Goal: Find specific page/section: Find specific page/section

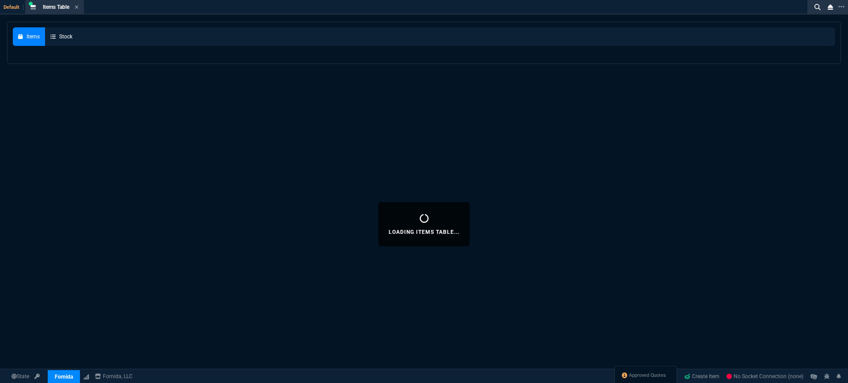
select select "3: HUAN"
select select
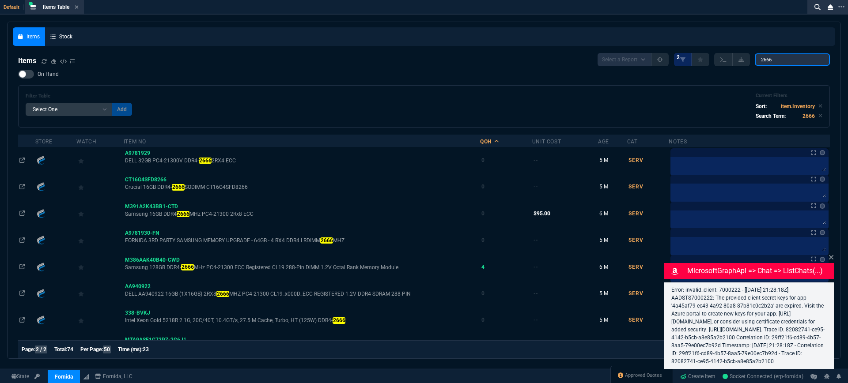
click at [788, 64] on input "2666" at bounding box center [792, 59] width 75 height 12
drag, startPoint x: 796, startPoint y: 62, endPoint x: 725, endPoint y: 58, distance: 71.2
click at [726, 57] on div "Select a Report NEW QUERY 2 2666" at bounding box center [714, 59] width 232 height 13
paste input "HMA82GR7DJR8N-XN"
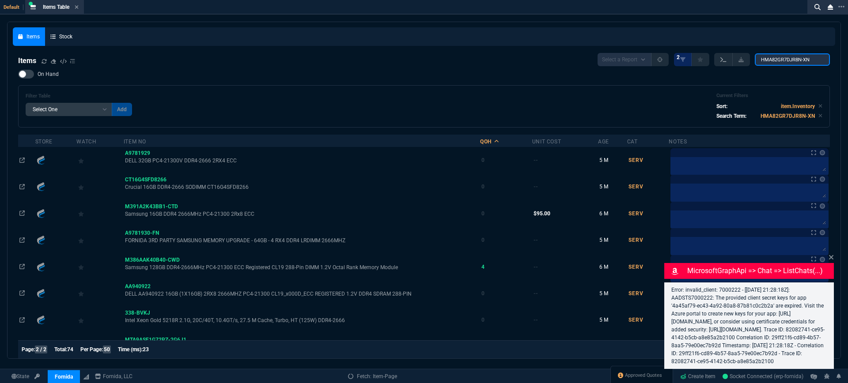
type input "HMA82GR7DJR8N-XN"
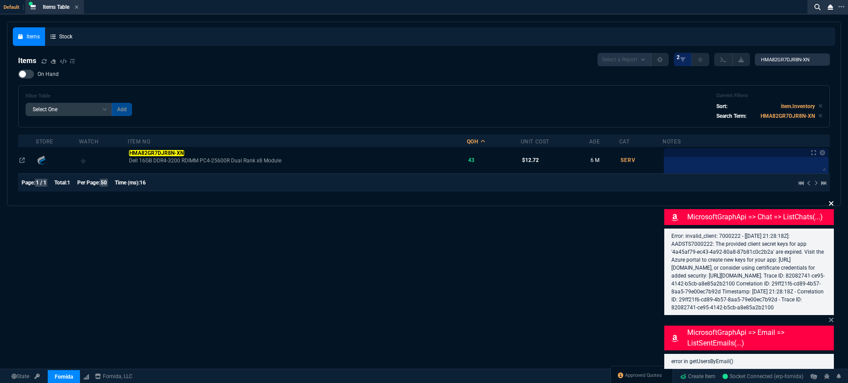
click at [831, 200] on icon at bounding box center [831, 203] width 5 height 7
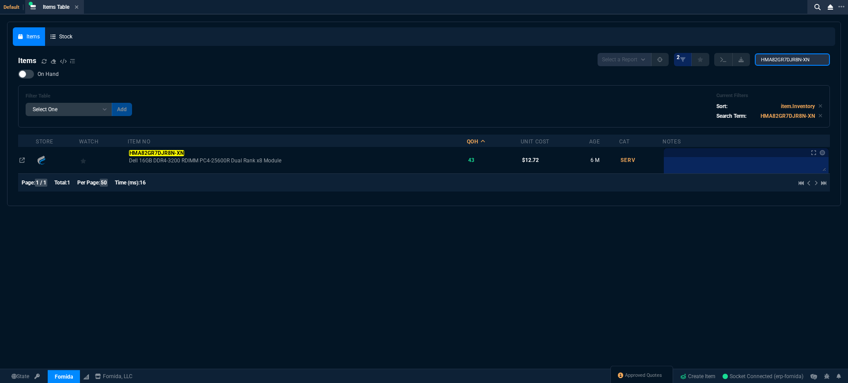
scroll to position [0, 3]
drag, startPoint x: 767, startPoint y: 60, endPoint x: 863, endPoint y: 68, distance: 96.6
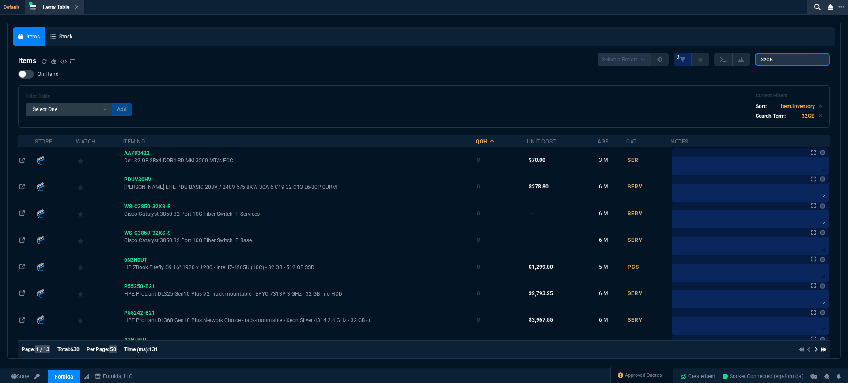
type input "32GB"
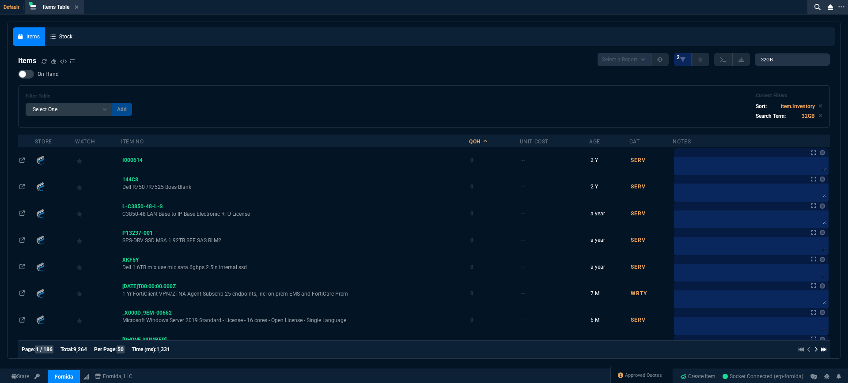
click at [480, 141] on div "QOH" at bounding box center [474, 141] width 11 height 7
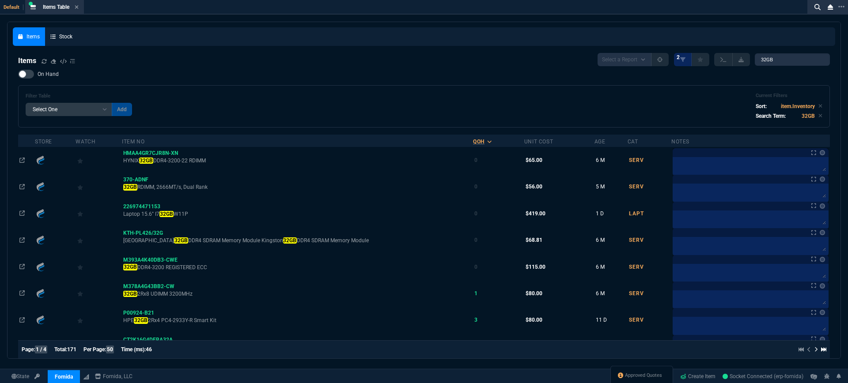
click at [485, 140] on div "QOH" at bounding box center [478, 141] width 11 height 7
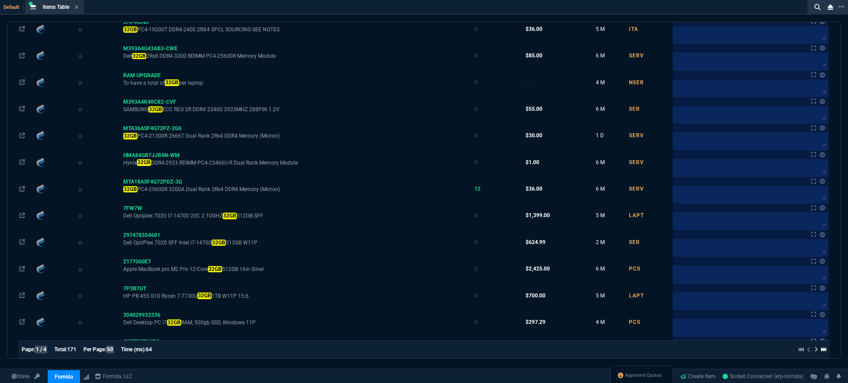
scroll to position [710, 0]
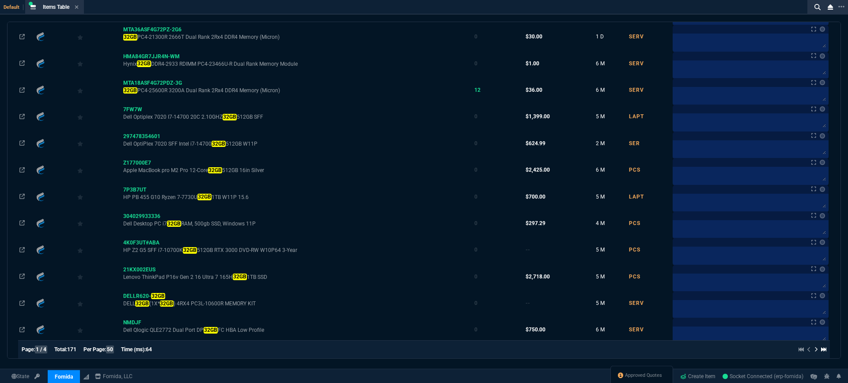
click at [815, 352] on icon at bounding box center [816, 350] width 3 height 5
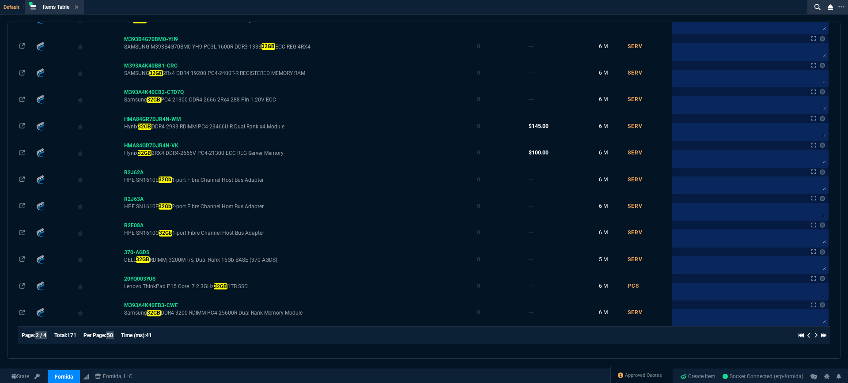
scroll to position [1155, 0]
click at [814, 338] on icon at bounding box center [816, 335] width 4 height 5
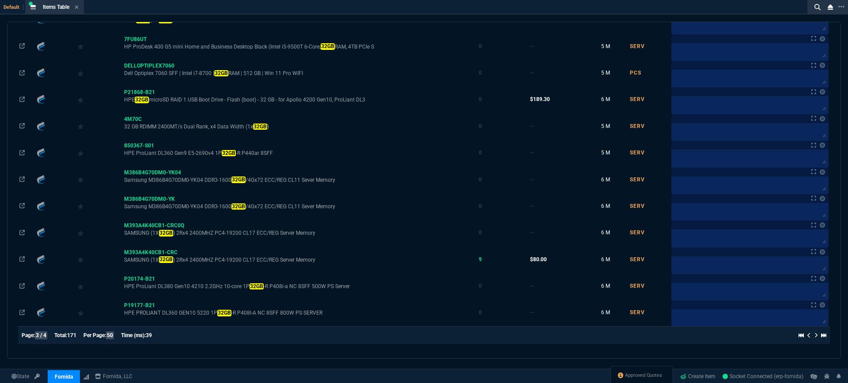
click at [814, 337] on icon at bounding box center [816, 335] width 4 height 5
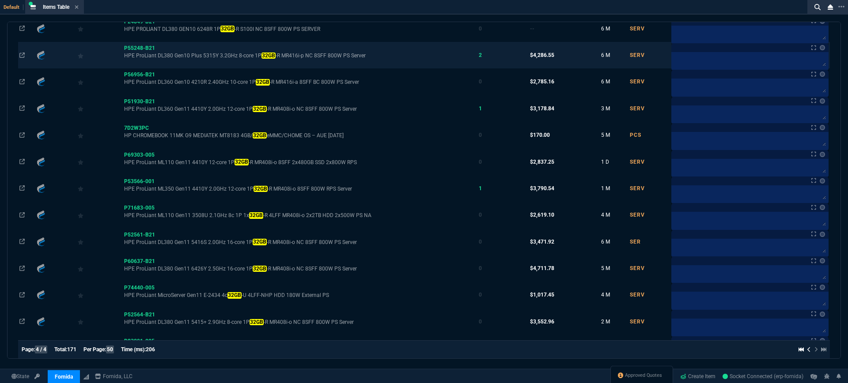
scroll to position [381, 0]
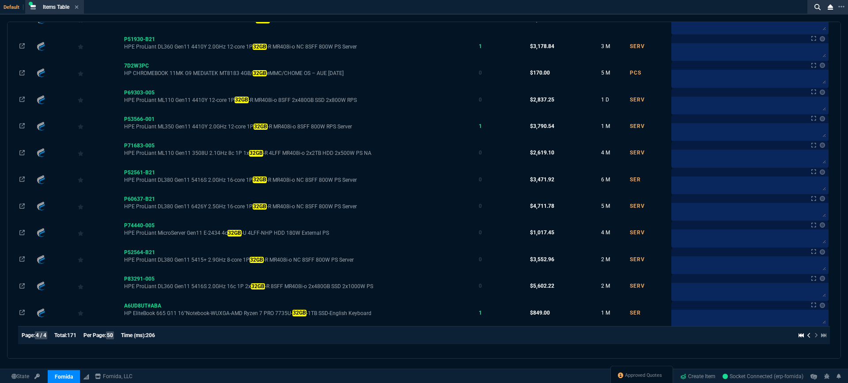
click at [812, 337] on div at bounding box center [810, 335] width 31 height 11
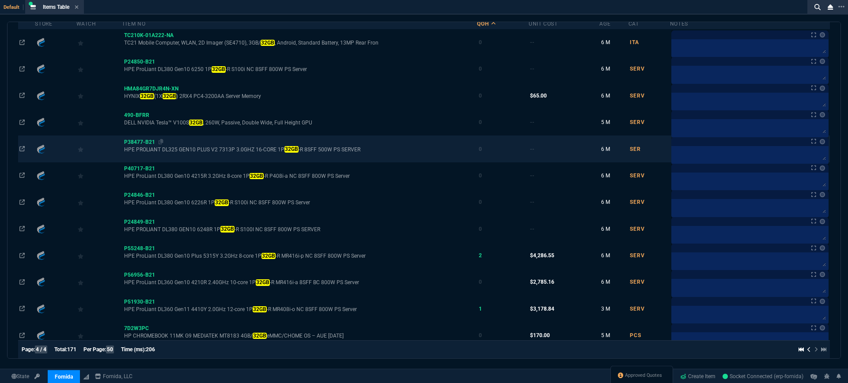
scroll to position [81, 0]
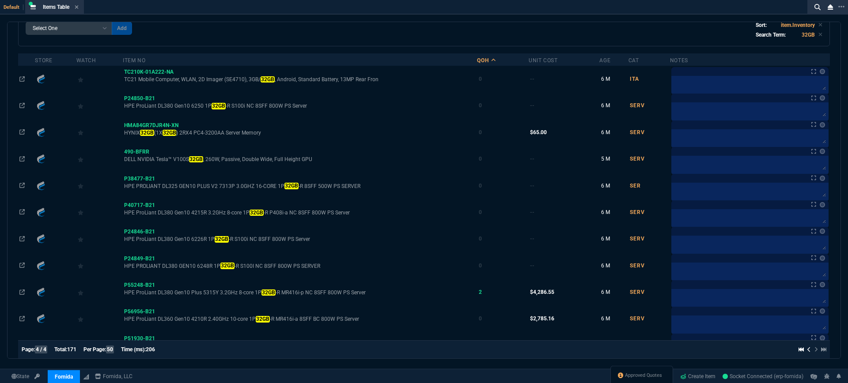
click at [0, 0] on link "ZaynTek" at bounding box center [0, 0] width 0 height 0
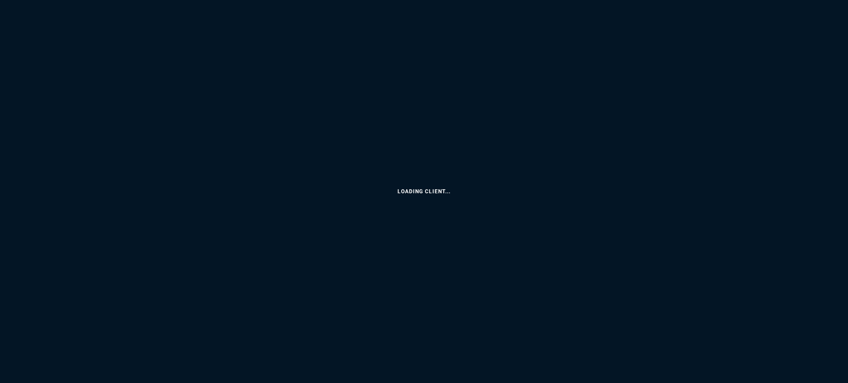
select select "3: HUAN"
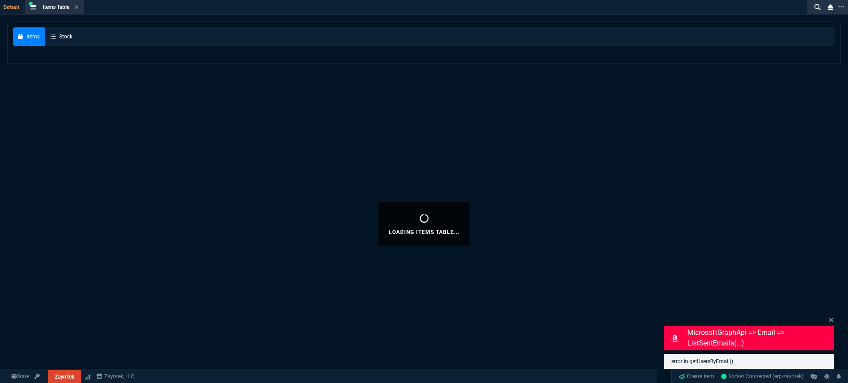
select select
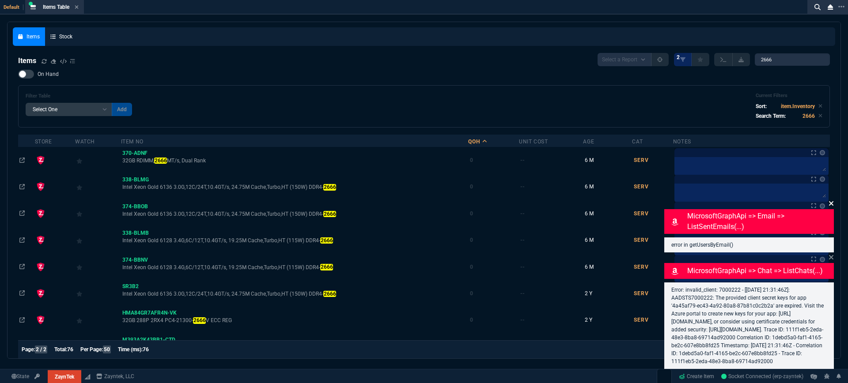
click at [831, 200] on icon at bounding box center [831, 203] width 5 height 7
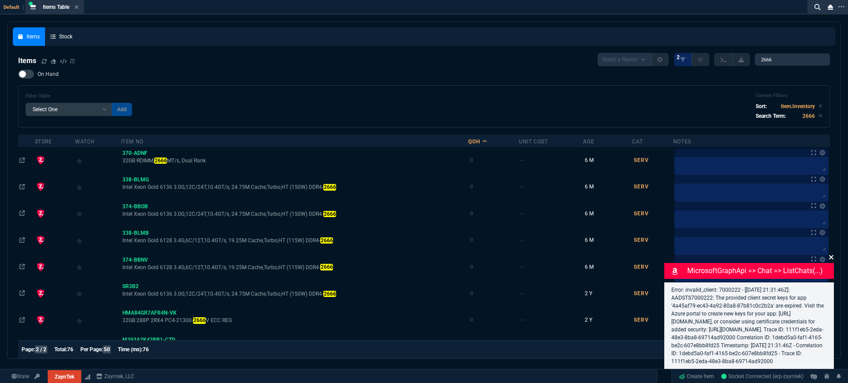
click at [830, 255] on icon at bounding box center [831, 257] width 4 height 4
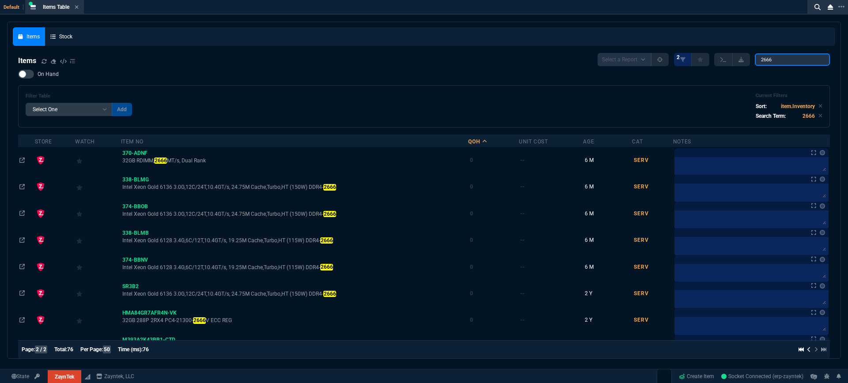
click at [792, 55] on input "2666" at bounding box center [792, 59] width 75 height 12
drag, startPoint x: 793, startPoint y: 57, endPoint x: 700, endPoint y: 60, distance: 92.8
click at [702, 59] on div "Select a Report NEW QUERY 2 2666" at bounding box center [714, 59] width 232 height 13
click at [789, 60] on input "2666" at bounding box center [792, 59] width 75 height 12
drag, startPoint x: 796, startPoint y: 58, endPoint x: 715, endPoint y: 48, distance: 81.9
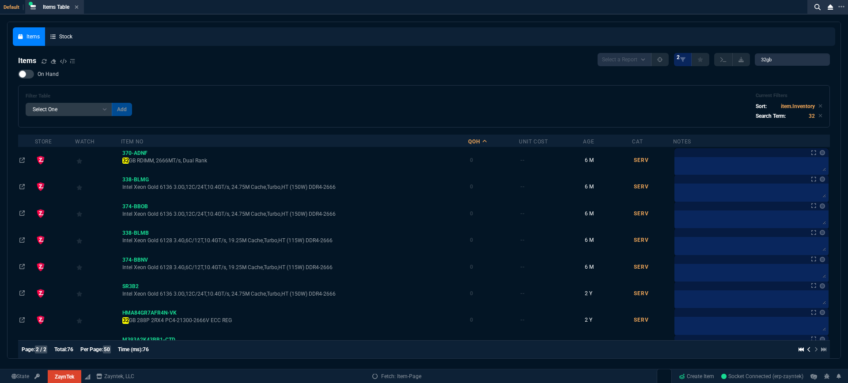
type input "32GB"
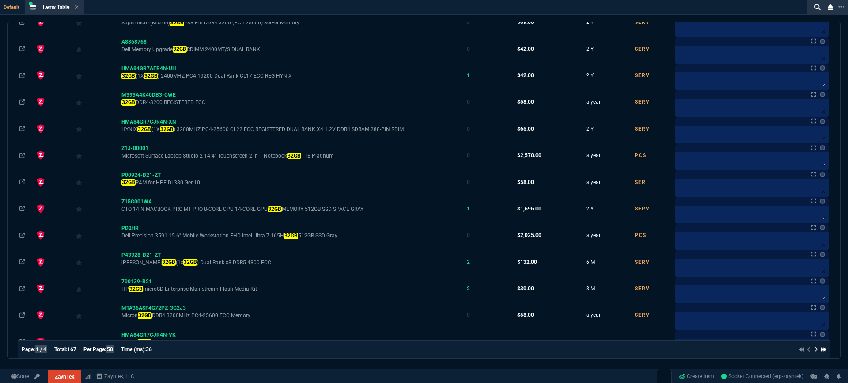
scroll to position [112, 0]
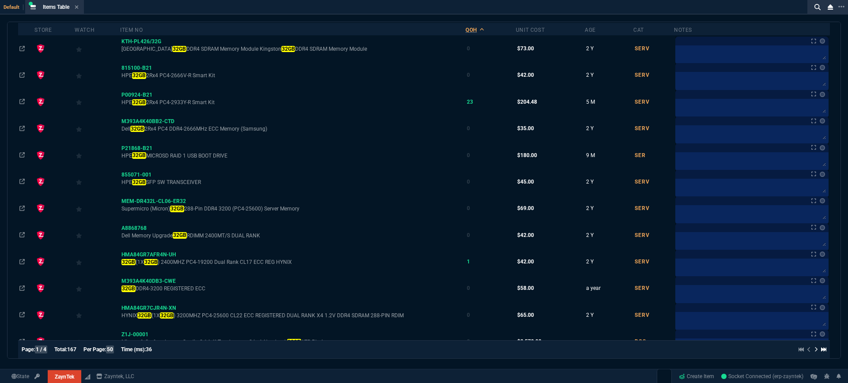
click at [477, 31] on div "QOH" at bounding box center [471, 30] width 11 height 7
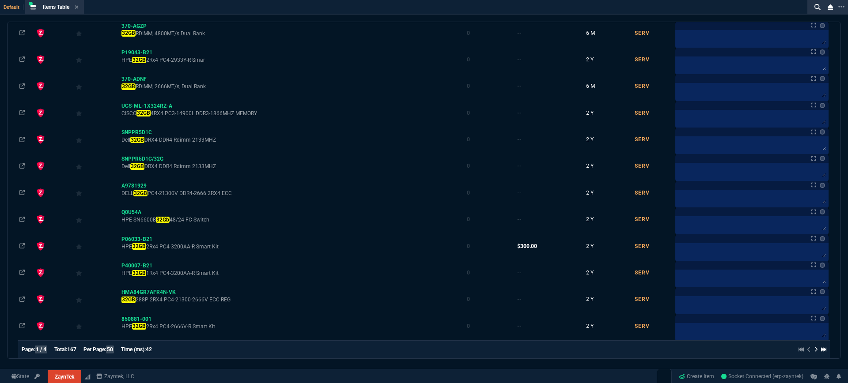
scroll to position [1155, 0]
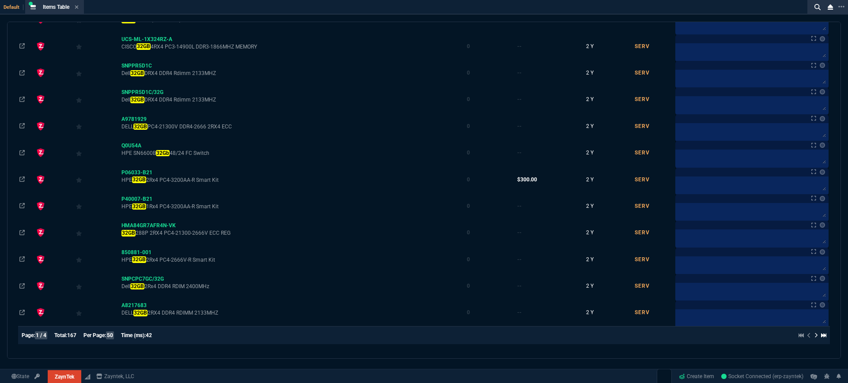
click at [814, 337] on icon at bounding box center [816, 335] width 4 height 5
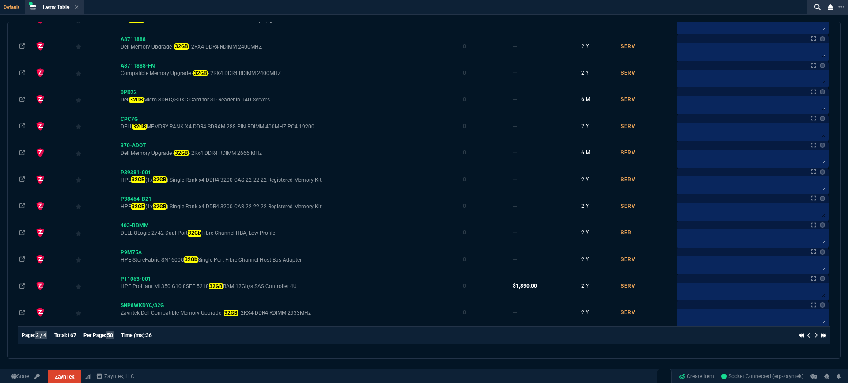
click at [814, 337] on icon at bounding box center [816, 335] width 4 height 5
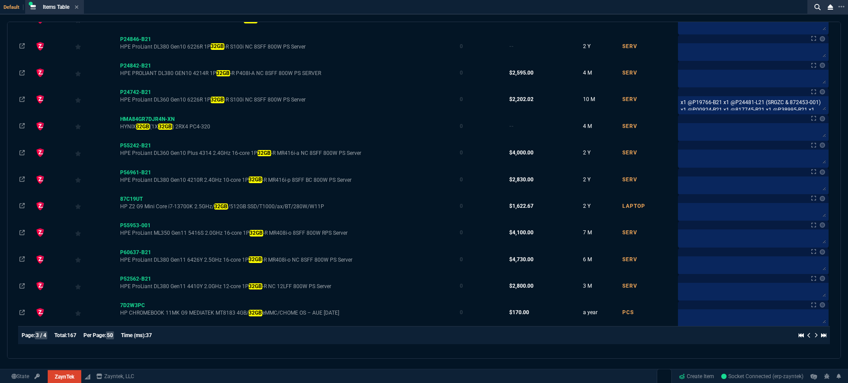
click at [814, 337] on icon at bounding box center [816, 335] width 4 height 5
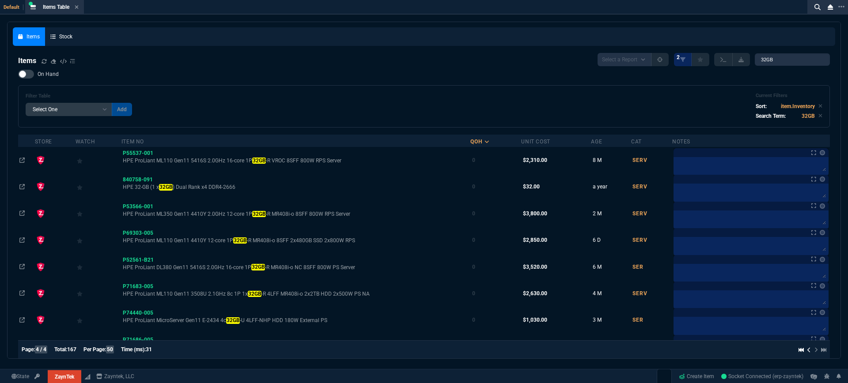
scroll to position [274, 0]
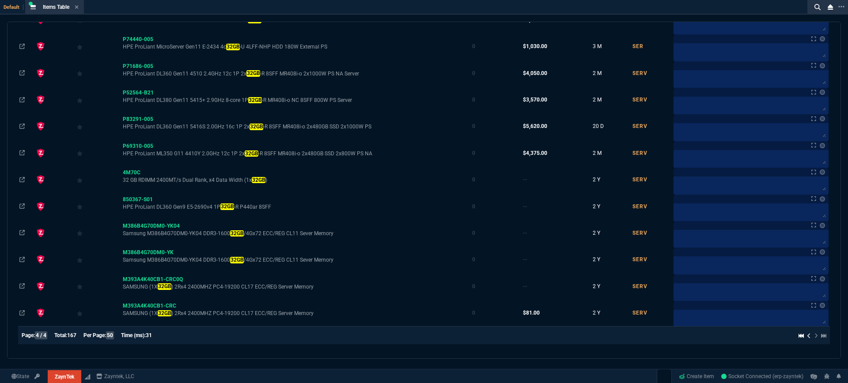
click at [799, 337] on icon at bounding box center [801, 336] width 5 height 4
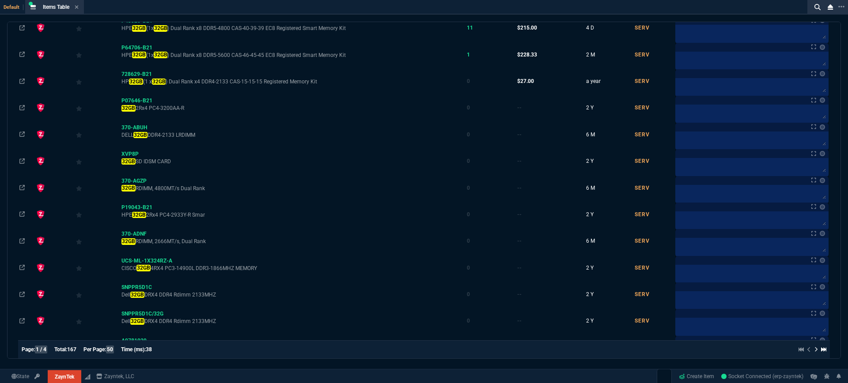
scroll to position [1155, 0]
